Goal: Find contact information: Find contact information

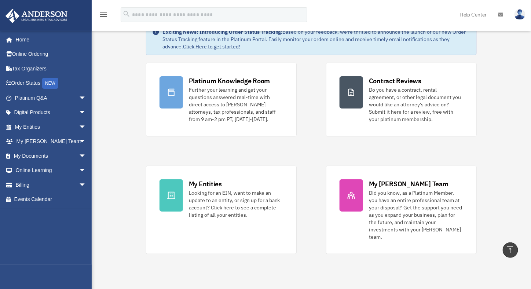
scroll to position [35, 0]
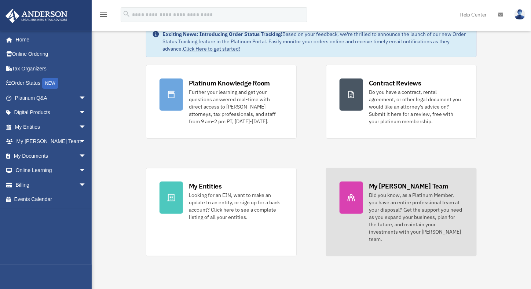
click at [349, 191] on div at bounding box center [350, 197] width 23 height 32
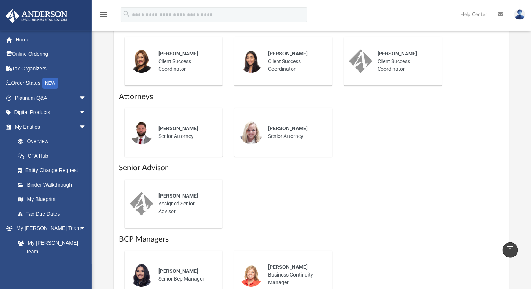
scroll to position [385, 0]
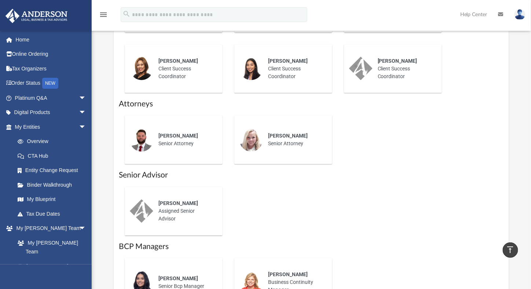
click at [252, 149] on img at bounding box center [250, 139] width 23 height 23
click at [276, 139] on span "[PERSON_NAME]" at bounding box center [288, 136] width 40 height 6
click at [252, 150] on img at bounding box center [250, 139] width 23 height 23
click at [266, 147] on div "[PERSON_NAME] Senior Attorney" at bounding box center [295, 140] width 64 height 26
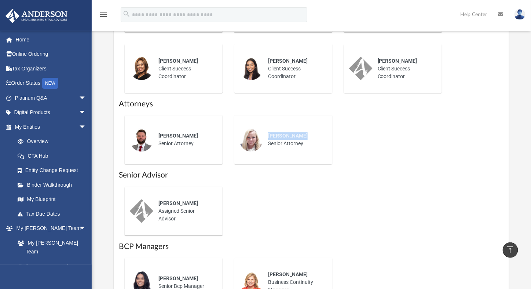
drag, startPoint x: 304, startPoint y: 145, endPoint x: 266, endPoint y: 147, distance: 38.2
click at [266, 147] on div "[PERSON_NAME] Senior Attorney" at bounding box center [295, 140] width 64 height 26
click at [62, 238] on link "My [PERSON_NAME] Team" at bounding box center [53, 246] width 87 height 23
click at [249, 152] on img at bounding box center [250, 139] width 23 height 23
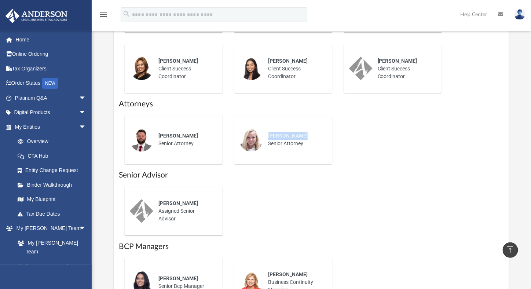
copy span "[PERSON_NAME]"
drag, startPoint x: 191, startPoint y: 142, endPoint x: 158, endPoint y: 145, distance: 33.1
click at [158, 145] on div "[PERSON_NAME] Senior Attorney" at bounding box center [185, 140] width 64 height 26
copy span "[PERSON_NAME]"
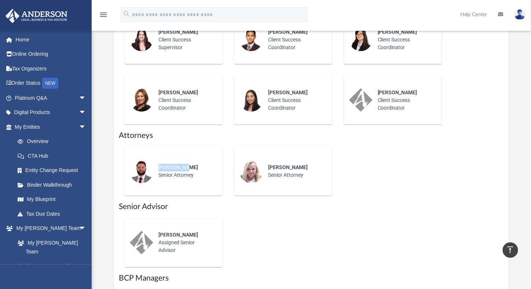
scroll to position [354, 0]
click at [316, 171] on div "[PERSON_NAME]" at bounding box center [295, 167] width 54 height 8
click at [281, 170] on span "[PERSON_NAME]" at bounding box center [288, 167] width 40 height 6
